Goal: Transaction & Acquisition: Purchase product/service

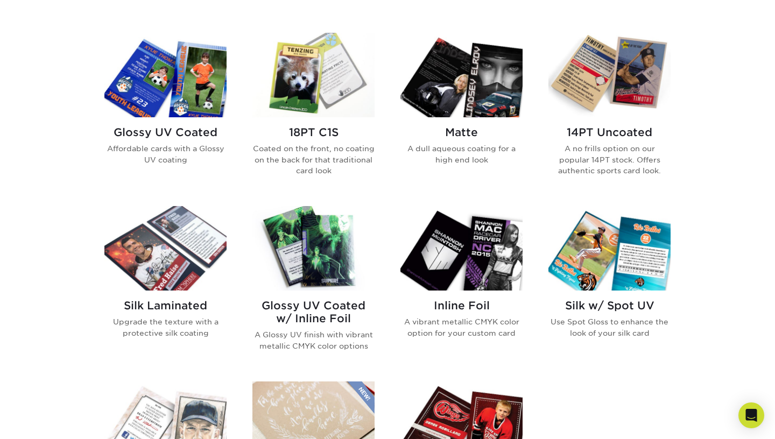
scroll to position [502, 0]
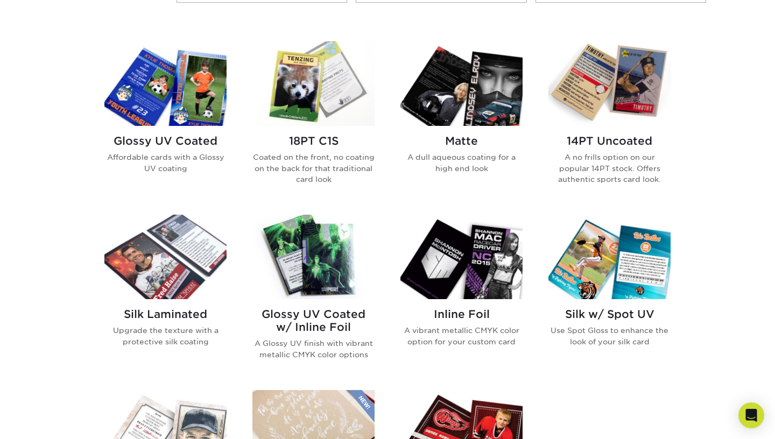
click at [632, 87] on img at bounding box center [609, 83] width 122 height 84
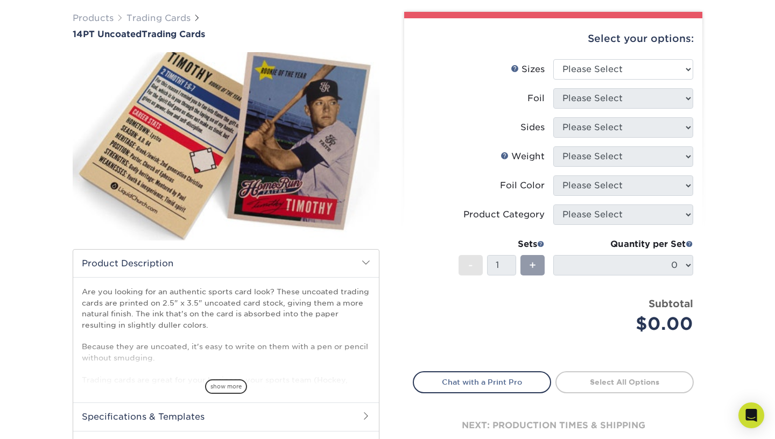
scroll to position [79, 0]
select select "2.50x3.50"
click option "2.5" x 3.5"" at bounding box center [0, 0] width 0 height 0
select select "0"
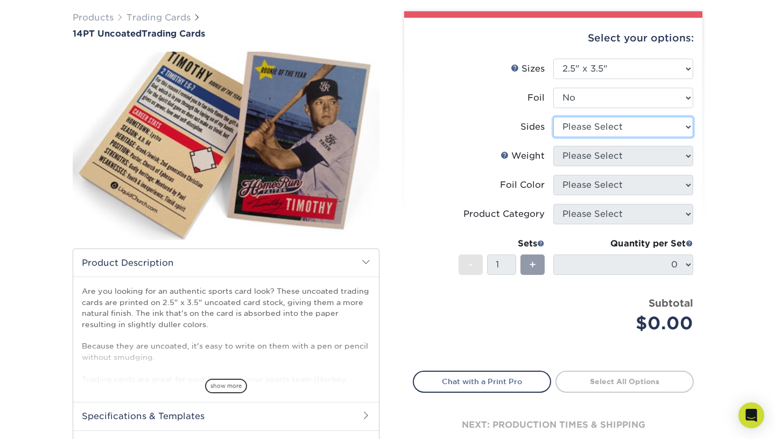
select select "32d3c223-f82c-492b-b915-ba065a00862f"
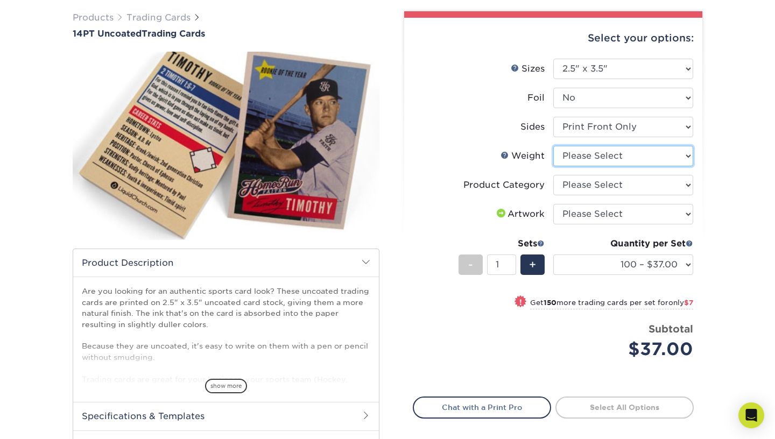
select select "14PT Uncoated"
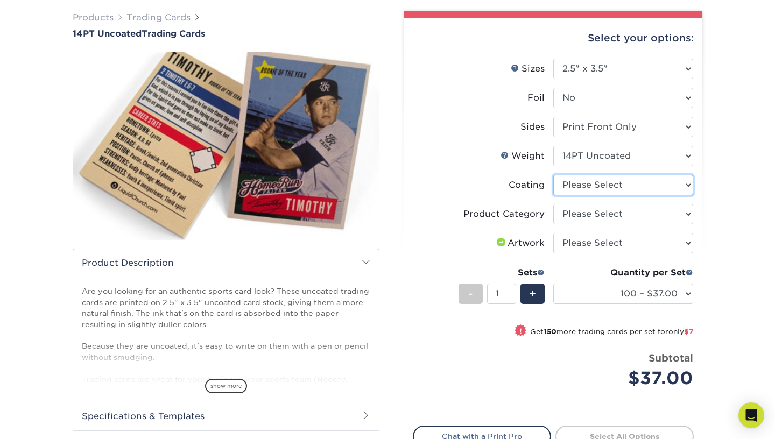
select select "3e7618de-abca-4bda-9f97-8b9129e913d8"
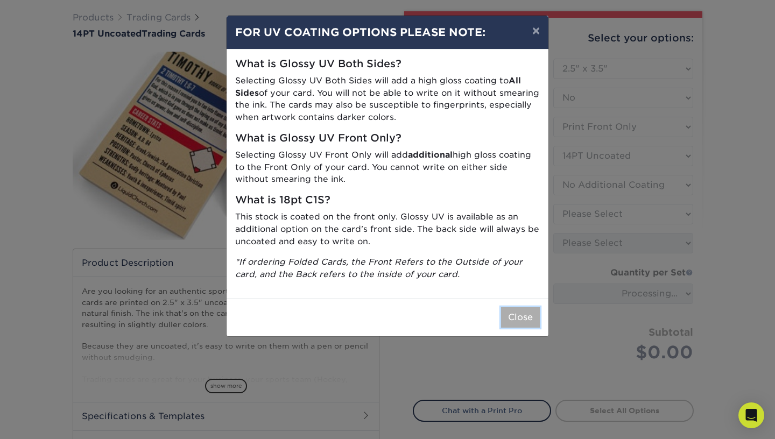
click at [526, 307] on button "Close" at bounding box center [520, 317] width 39 height 20
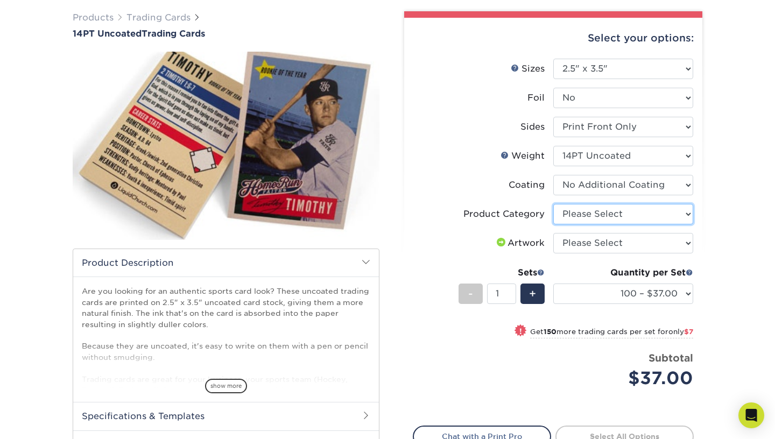
select select "c2f9bce9-36c2-409d-b101-c29d9d031e18"
click option "Trading Cards" at bounding box center [0, 0] width 0 height 0
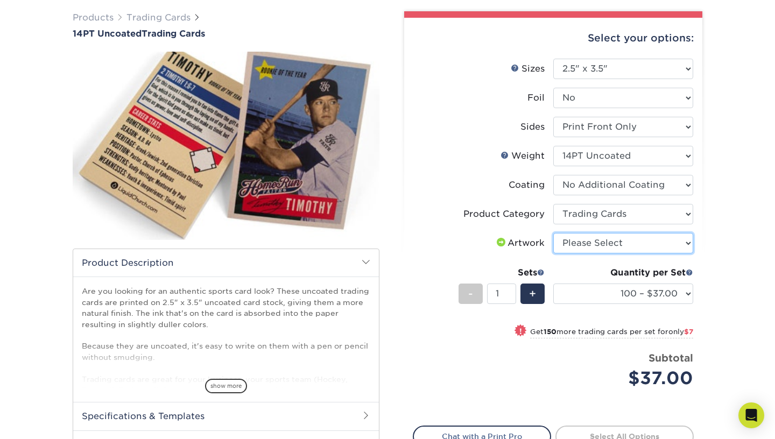
select select "upload"
click option "I will upload files" at bounding box center [0, 0] width 0 height 0
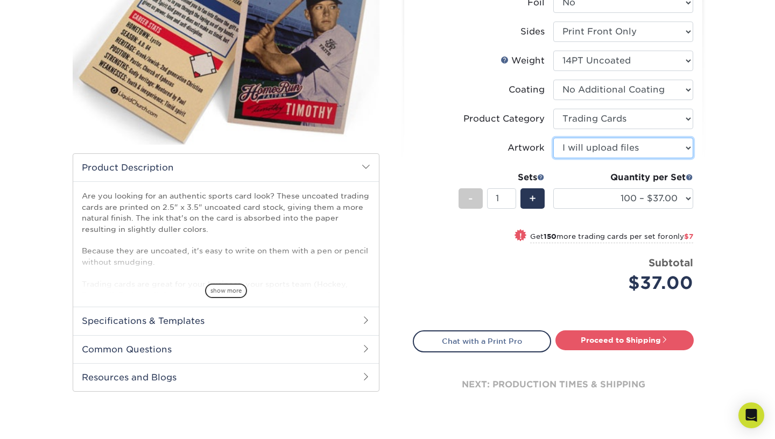
scroll to position [176, 0]
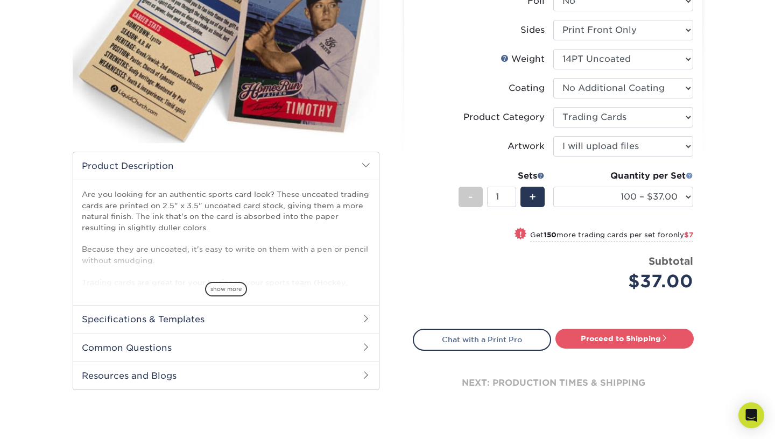
click at [689, 178] on span at bounding box center [689, 176] width 8 height 8
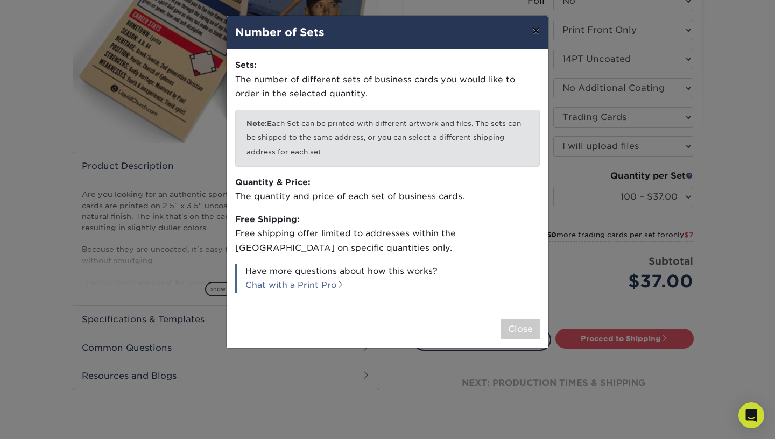
click at [532, 32] on button "×" at bounding box center [535, 31] width 25 height 30
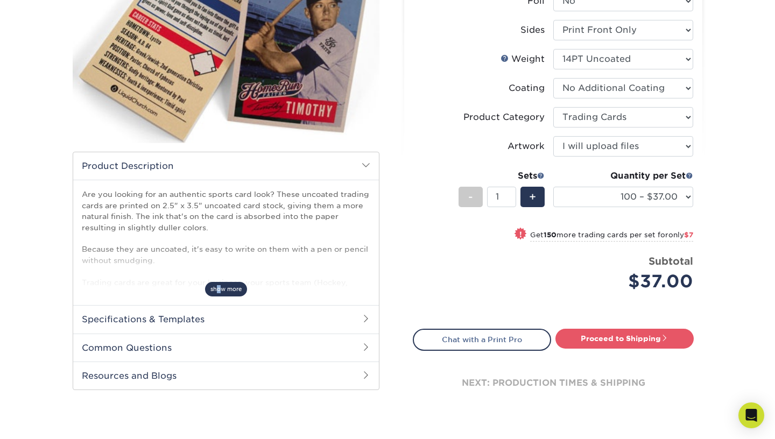
click at [218, 291] on span "show more" at bounding box center [226, 289] width 42 height 15
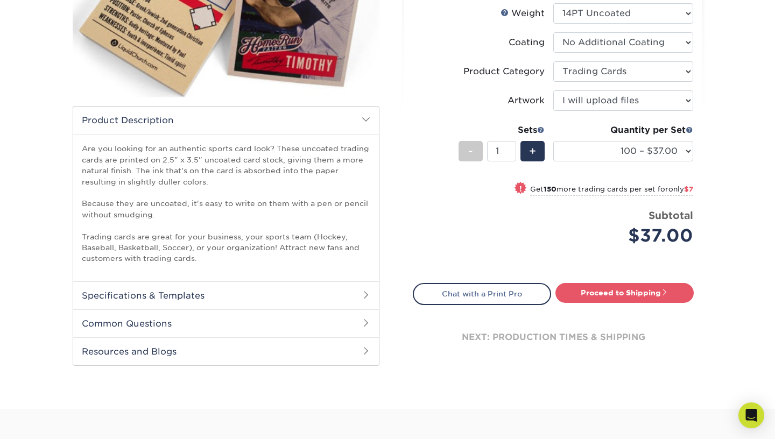
scroll to position [225, 0]
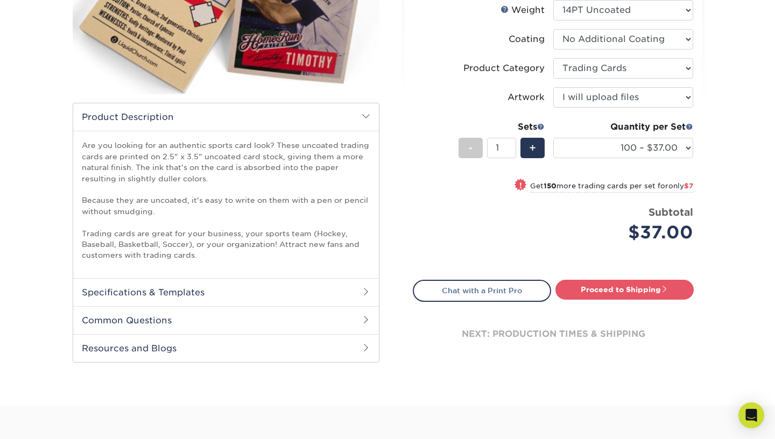
click at [204, 291] on h2 "Specifications & Templates" at bounding box center [226, 292] width 306 height 28
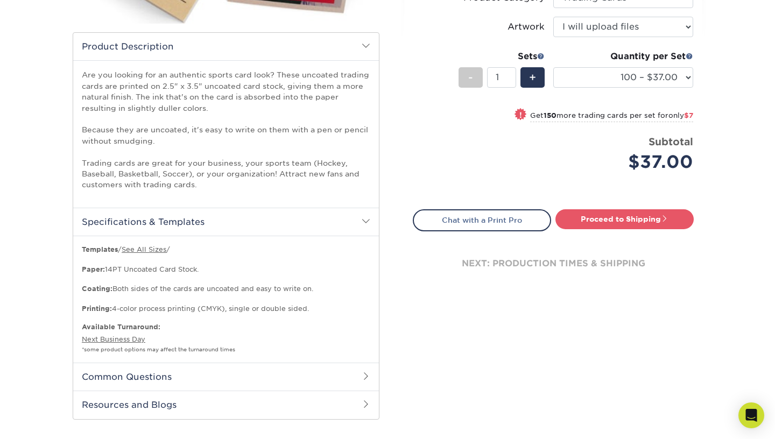
scroll to position [317, 0]
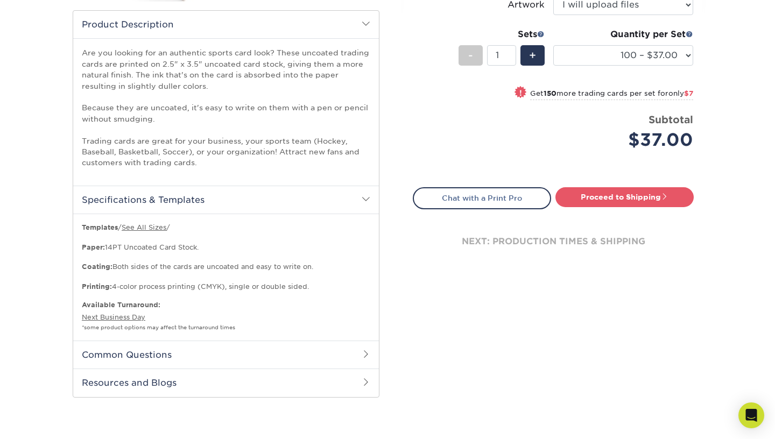
click at [272, 355] on h2 "Common Questions" at bounding box center [226, 355] width 306 height 28
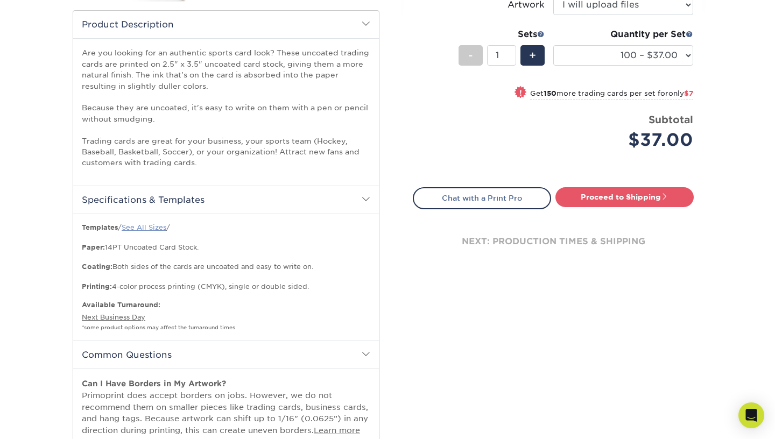
click at [152, 231] on link "See All Sizes" at bounding box center [144, 227] width 45 height 8
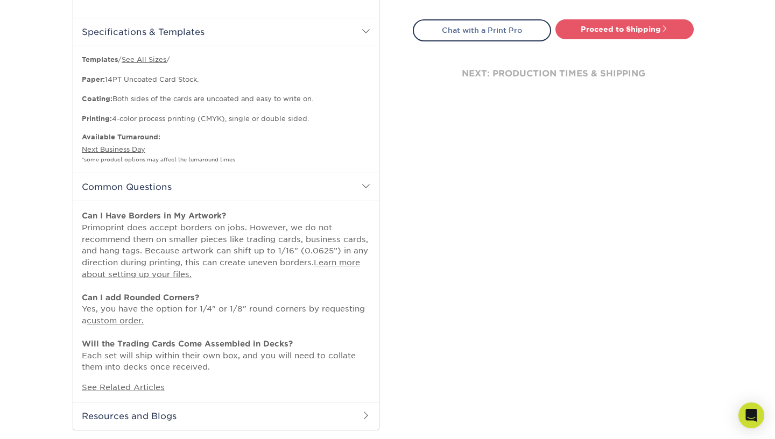
scroll to position [491, 0]
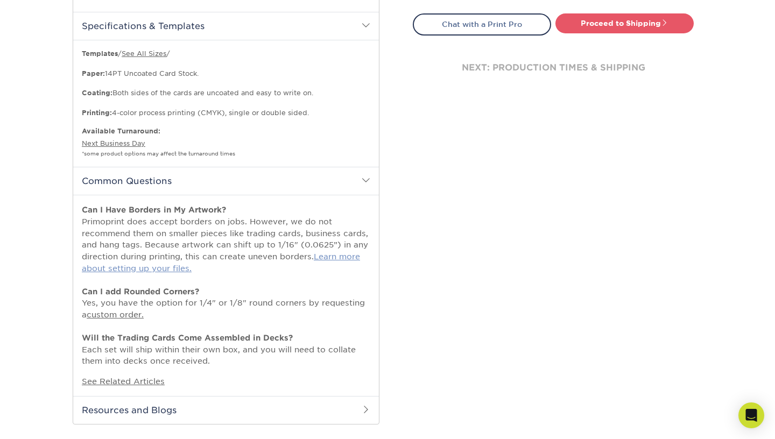
click at [333, 259] on link "Learn more about setting up your files." at bounding box center [221, 262] width 278 height 21
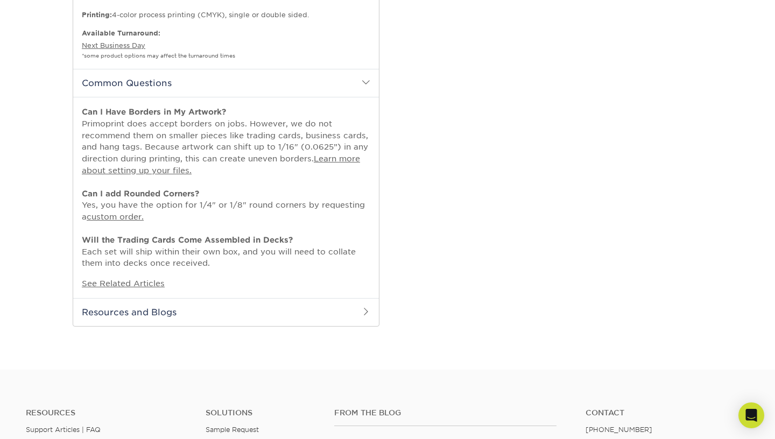
scroll to position [596, 0]
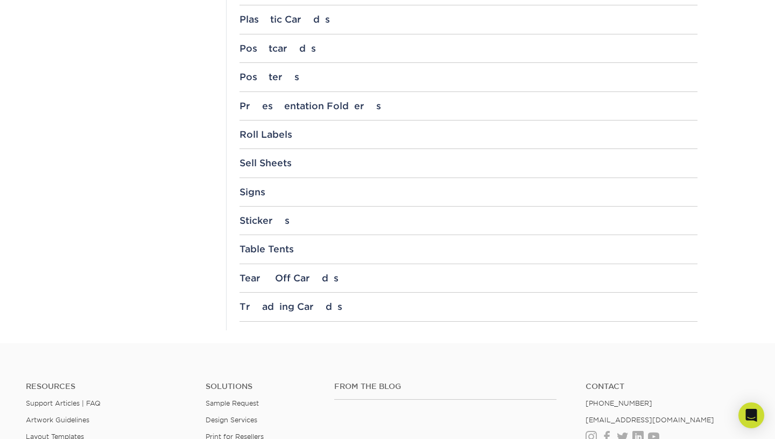
scroll to position [1139, 0]
click at [366, 310] on div "Trading Cards" at bounding box center [468, 307] width 458 height 11
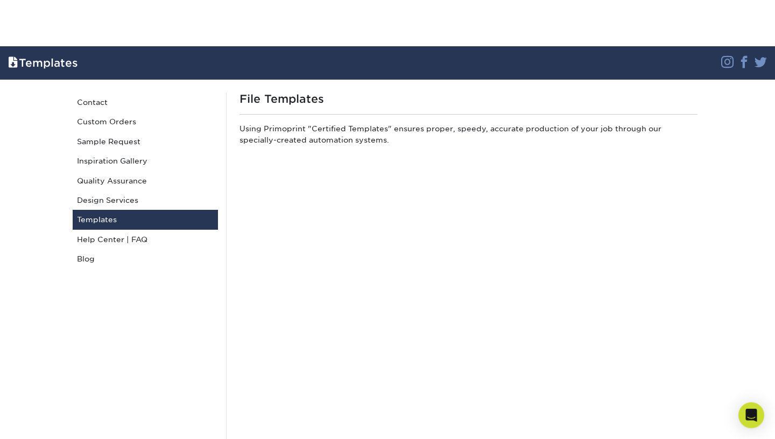
scroll to position [0, 0]
